Goal: Find specific page/section: Find specific page/section

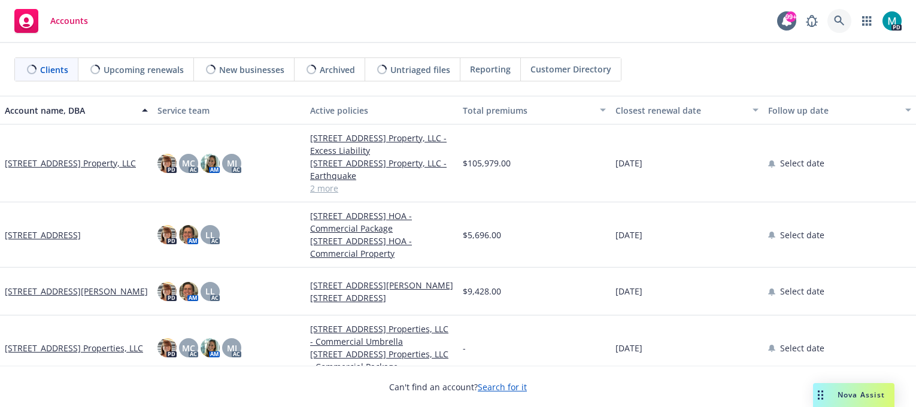
click at [837, 18] on icon at bounding box center [839, 21] width 11 height 11
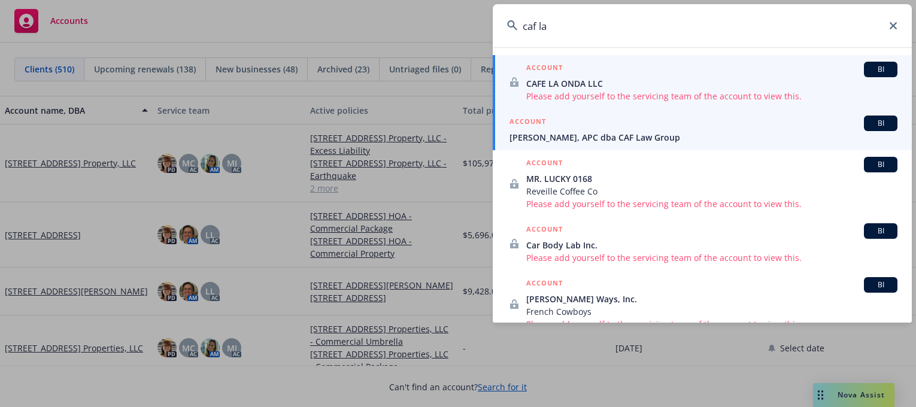
type input "caf la"
click at [637, 136] on span "[PERSON_NAME], APC dba CAF Law Group" at bounding box center [703, 137] width 388 height 13
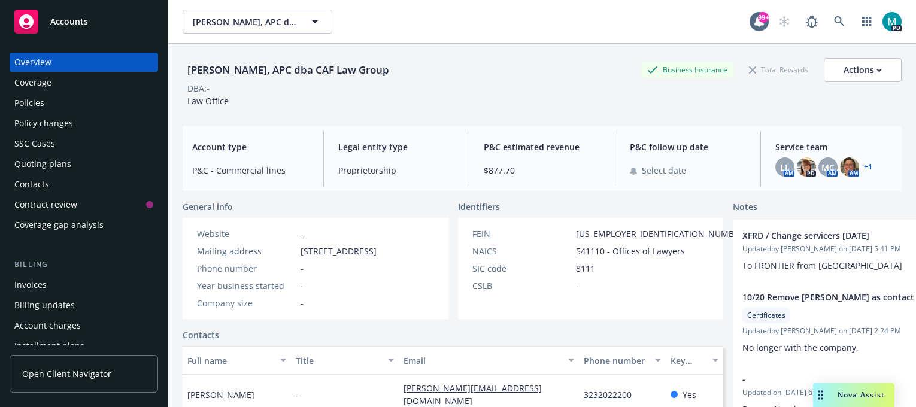
click at [37, 100] on div "Policies" at bounding box center [29, 102] width 30 height 19
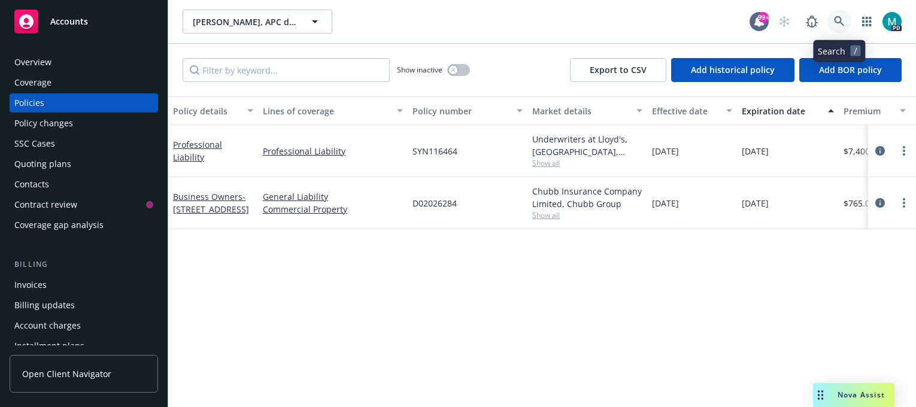
click at [840, 19] on icon at bounding box center [839, 21] width 10 height 10
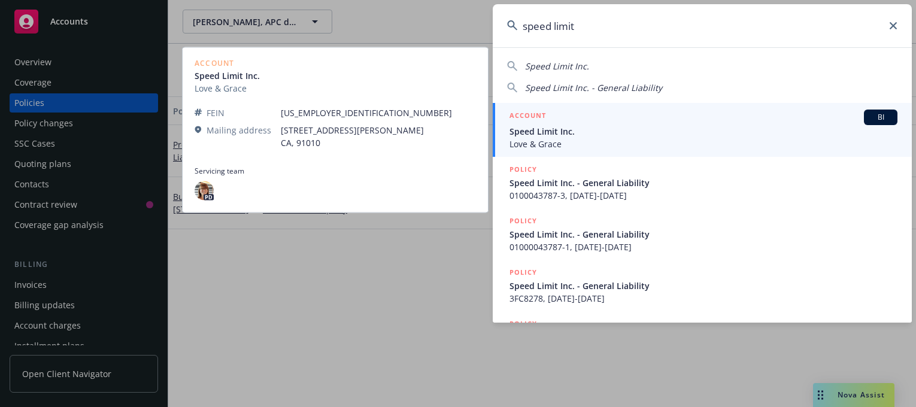
type input "speed limit"
click at [539, 135] on span "Speed Limit Inc." at bounding box center [703, 131] width 388 height 13
